Goal: Task Accomplishment & Management: Manage account settings

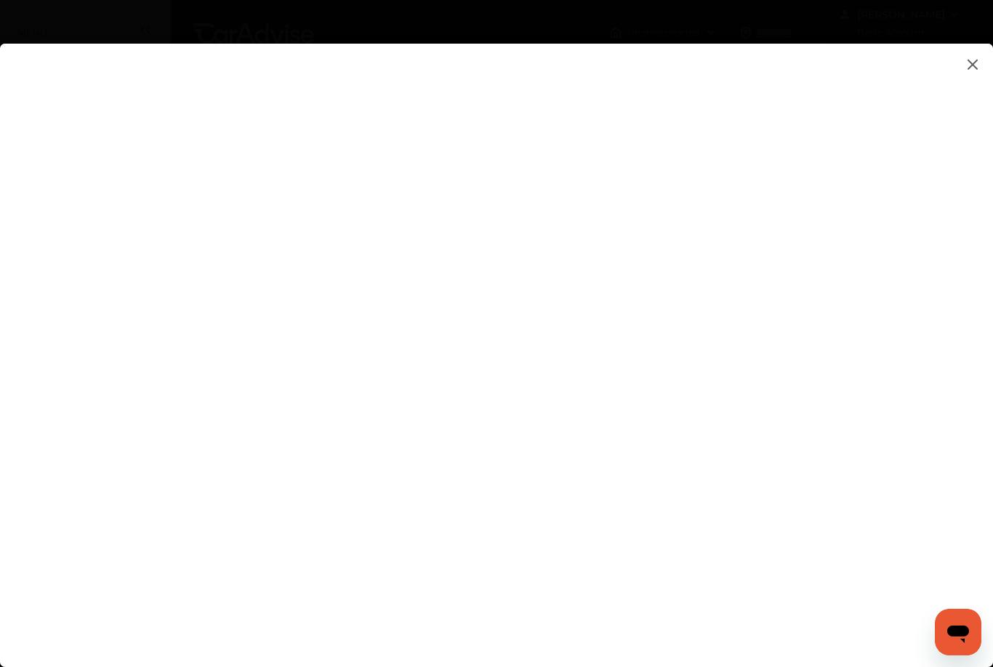
click at [979, 67] on img at bounding box center [972, 64] width 17 height 18
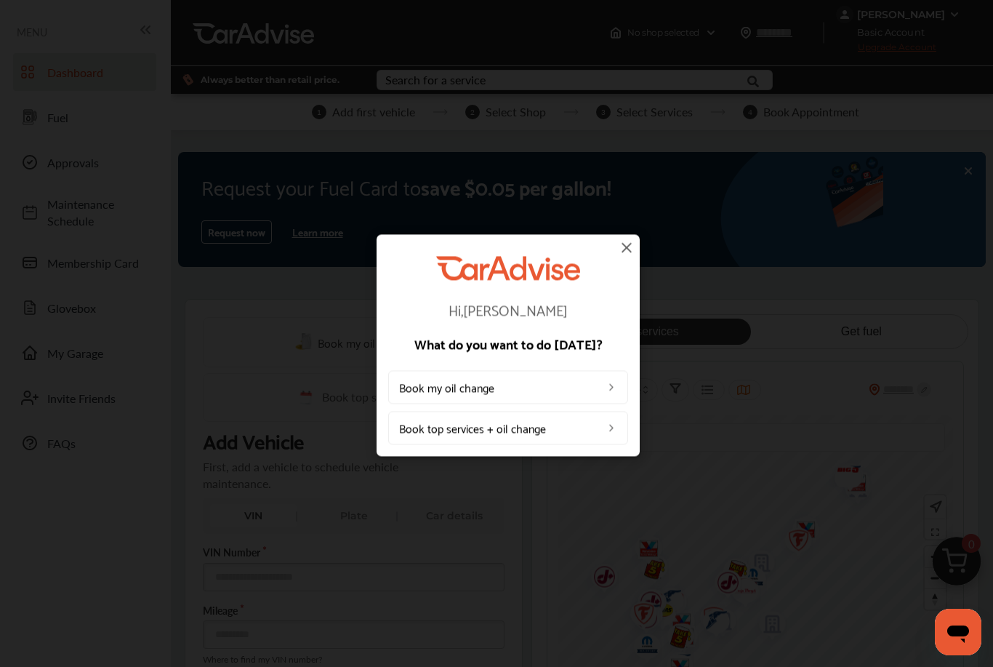
click at [635, 244] on img at bounding box center [626, 246] width 17 height 17
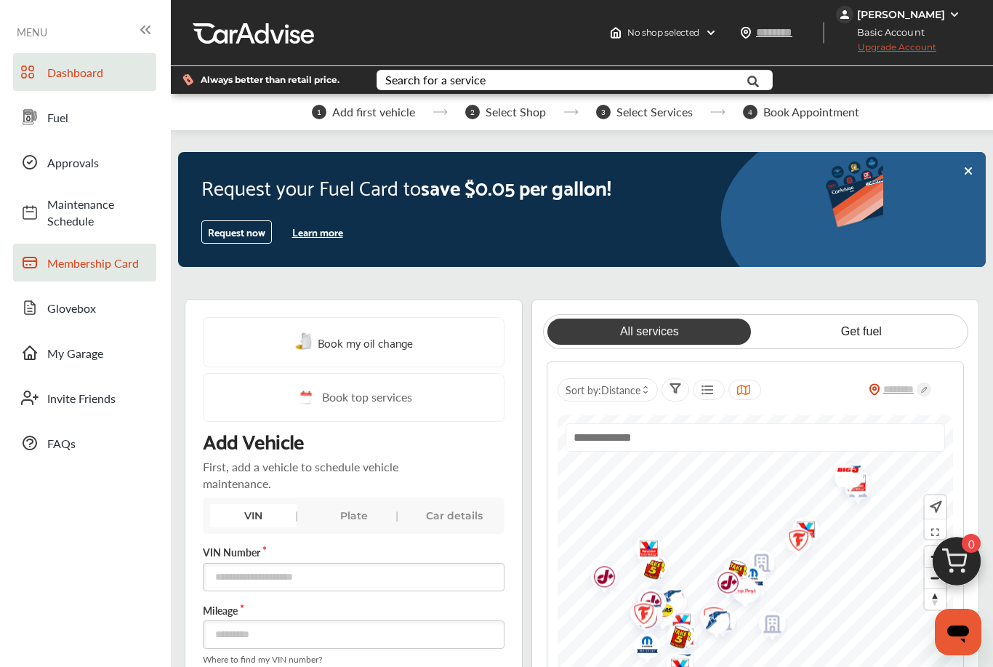
click at [122, 248] on link "Membership Card" at bounding box center [84, 263] width 143 height 38
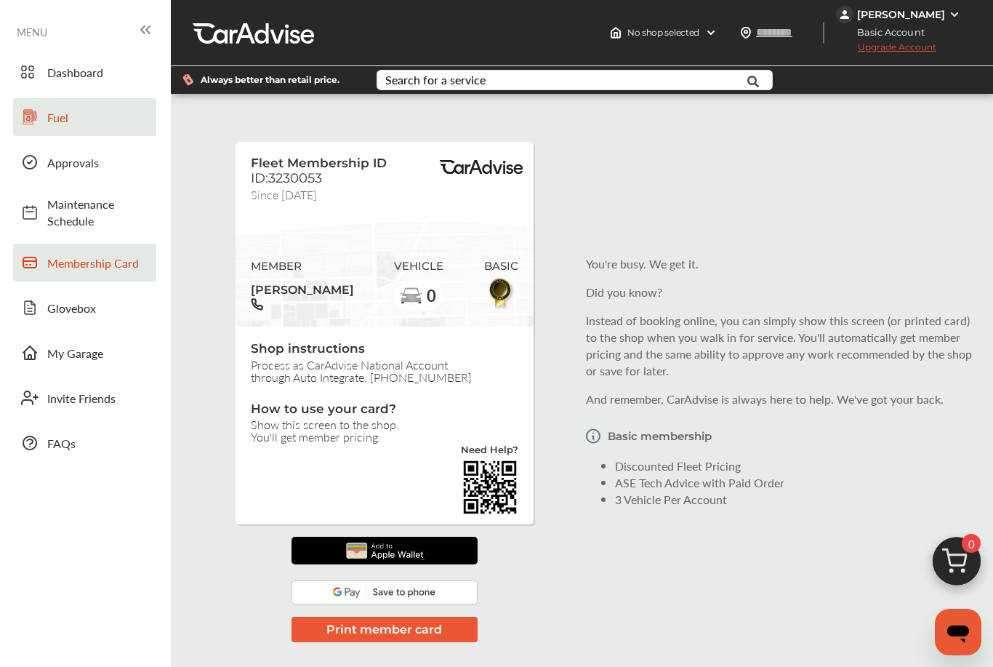
click at [69, 118] on span "Fuel" at bounding box center [98, 117] width 102 height 17
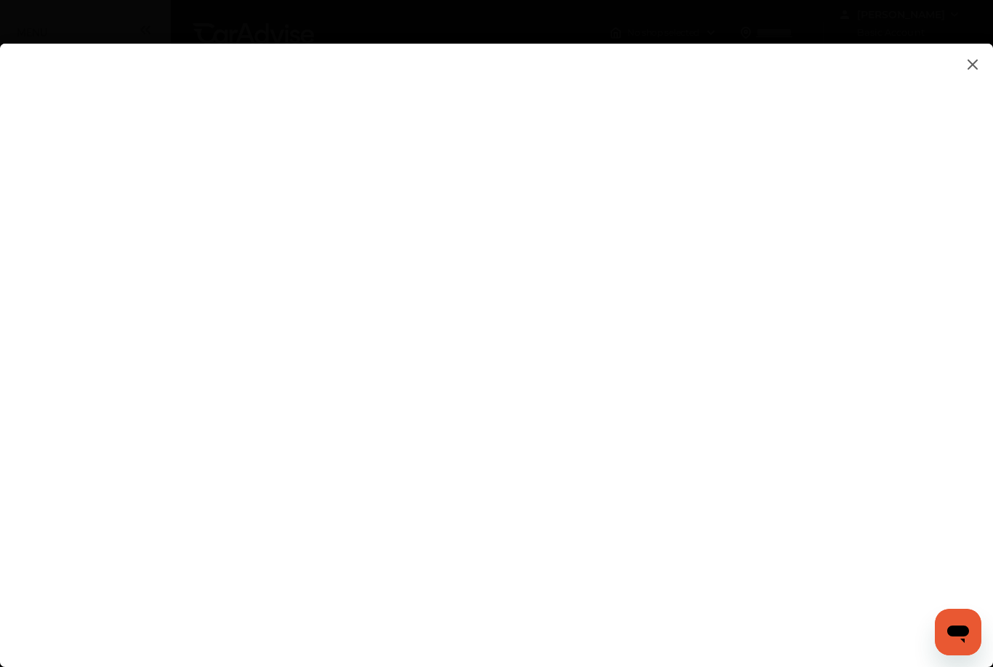
click at [981, 65] on img at bounding box center [972, 64] width 17 height 18
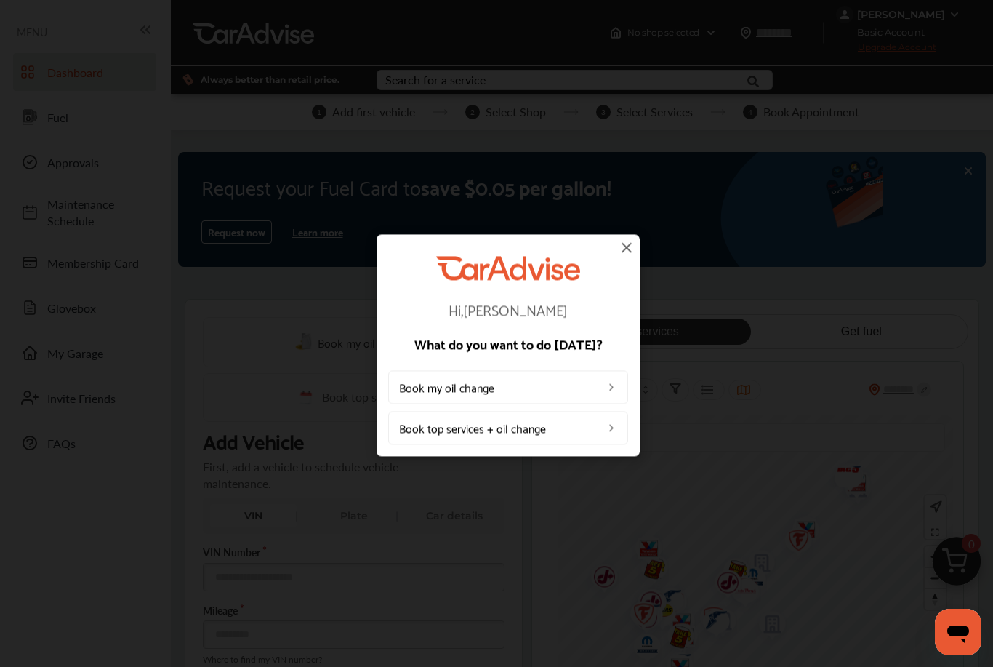
click at [627, 255] on img at bounding box center [626, 246] width 17 height 17
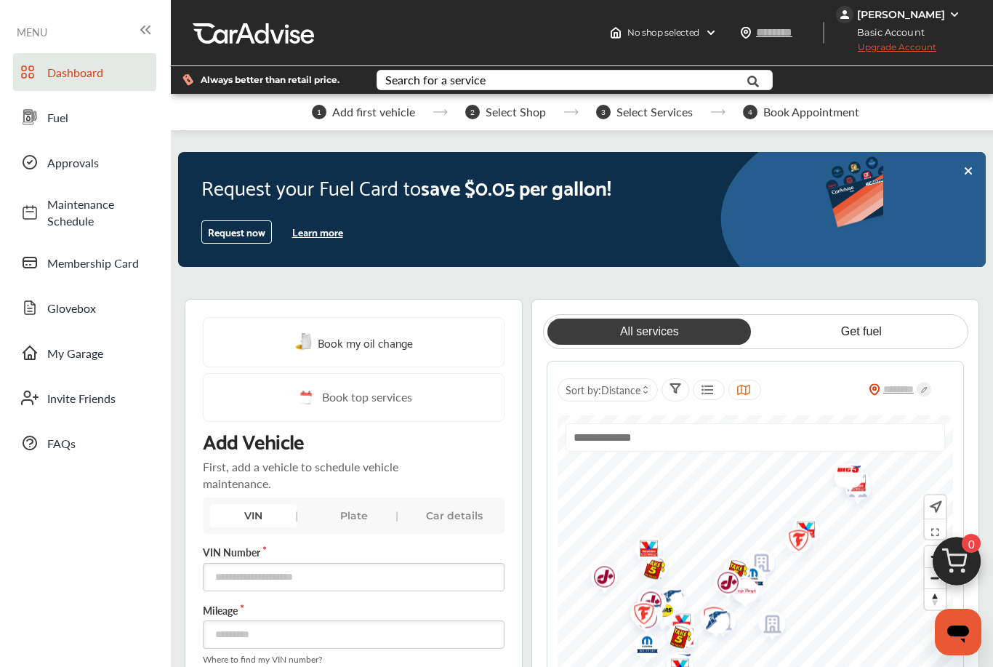
click at [137, 33] on icon at bounding box center [145, 29] width 17 height 17
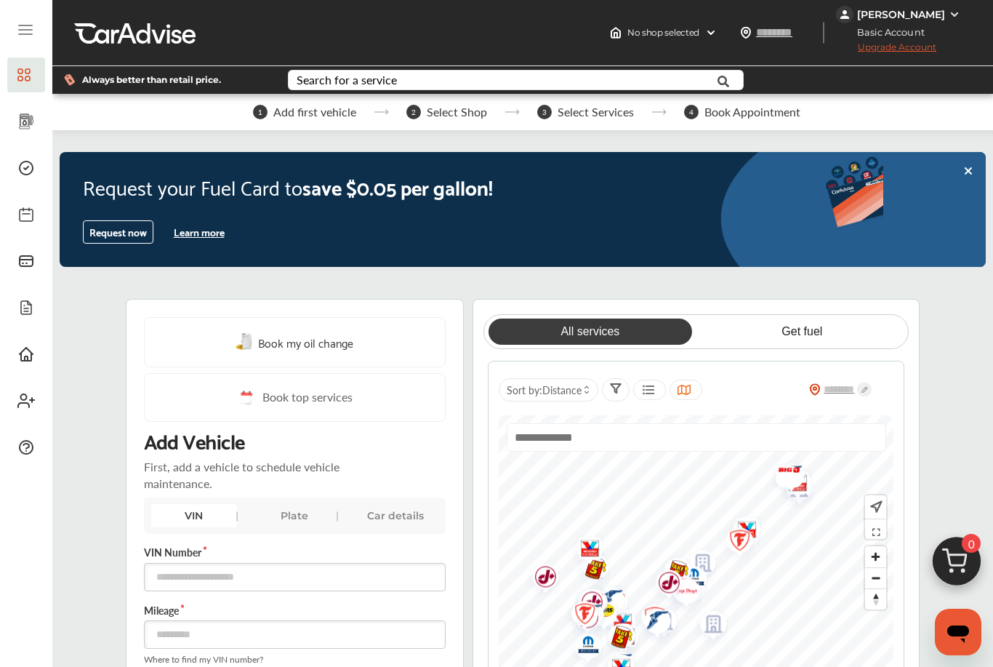
click at [30, 30] on icon at bounding box center [25, 30] width 13 height 0
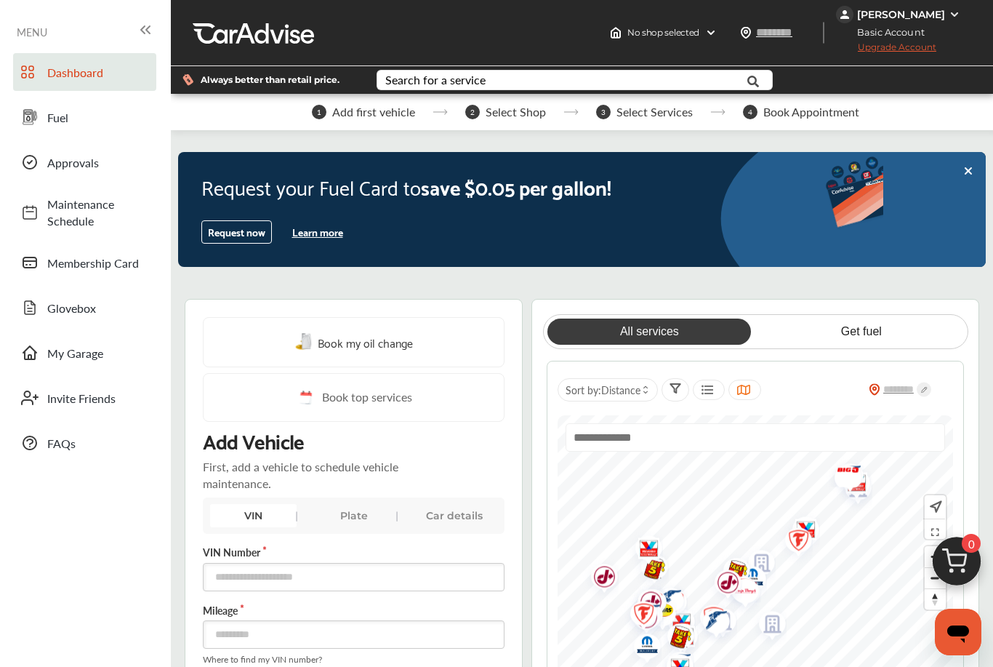
click at [146, 34] on icon at bounding box center [145, 29] width 17 height 17
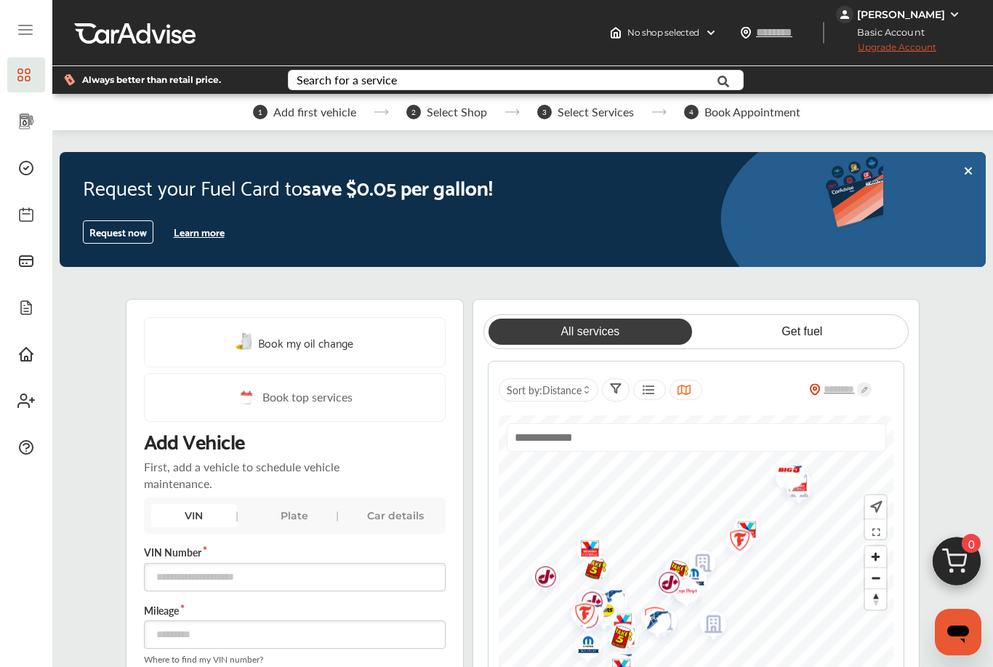
click at [949, 11] on img at bounding box center [955, 15] width 12 height 12
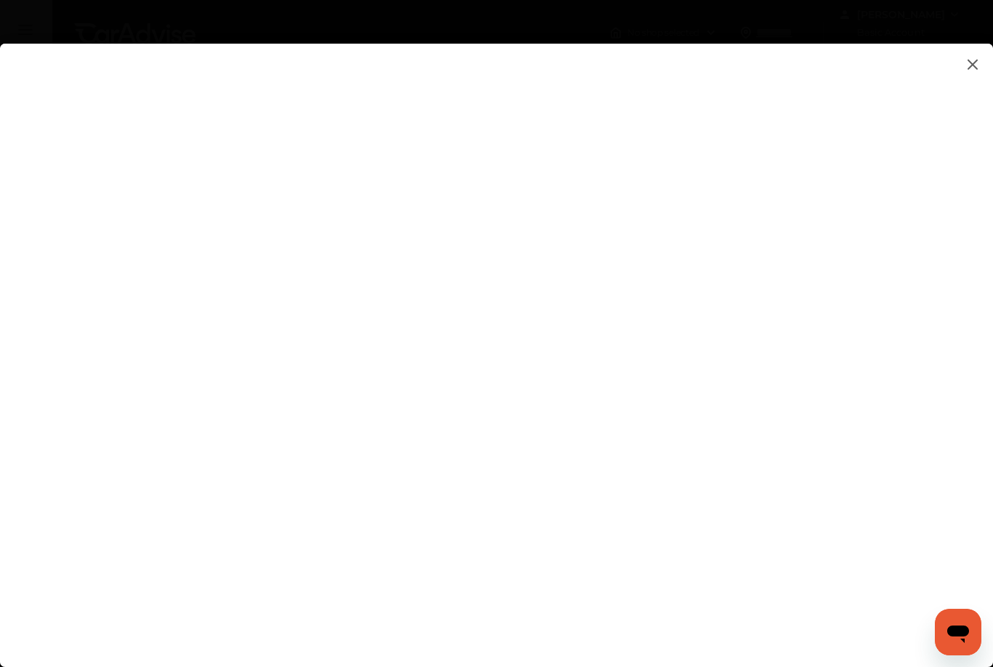
click at [974, 70] on img at bounding box center [972, 64] width 17 height 18
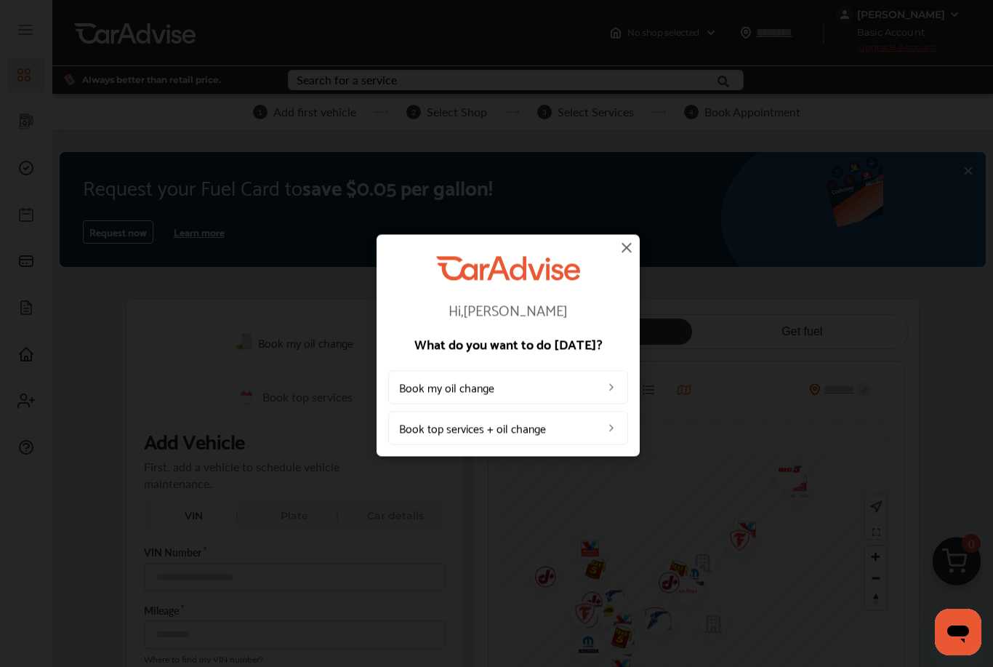
click at [631, 253] on img at bounding box center [626, 246] width 17 height 17
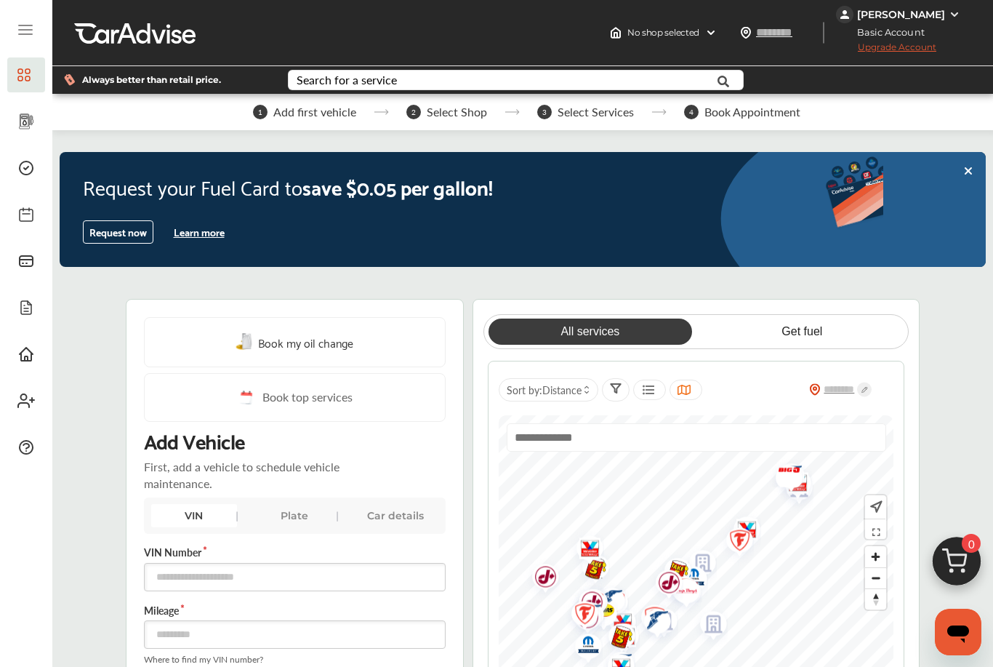
click at [956, 18] on img at bounding box center [955, 15] width 12 height 12
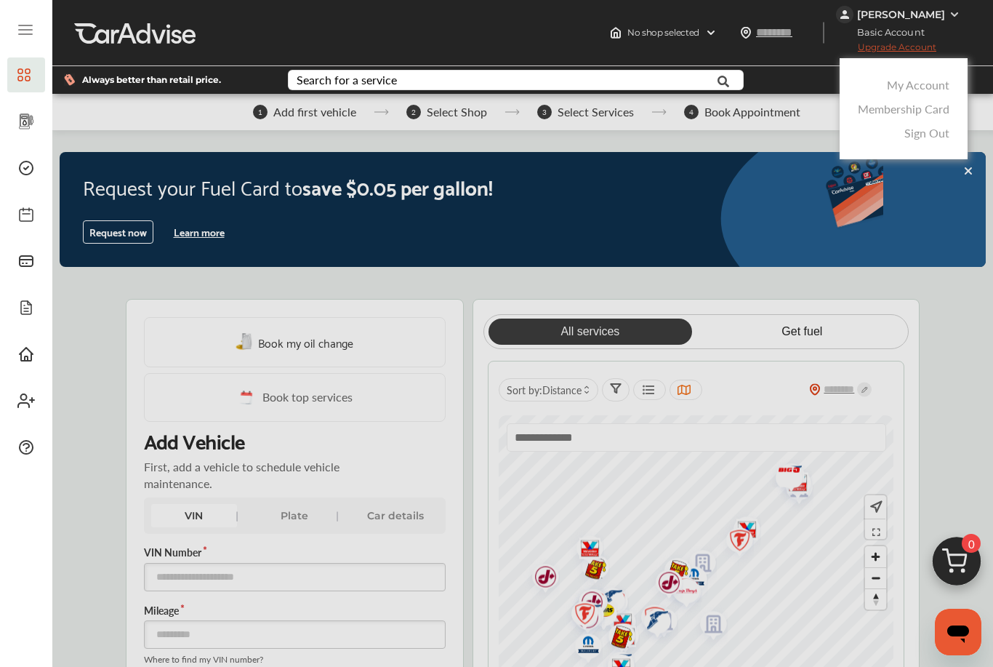
click at [937, 137] on link "Sign Out" at bounding box center [927, 132] width 45 height 17
